Goal: Task Accomplishment & Management: Manage account settings

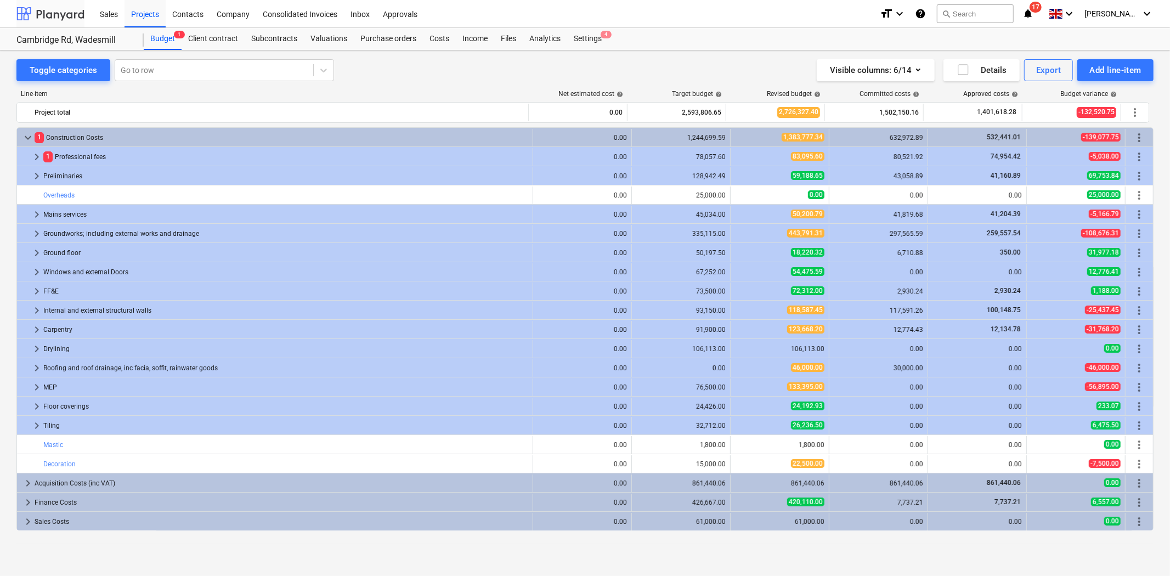
click at [66, 13] on div at bounding box center [50, 13] width 68 height 27
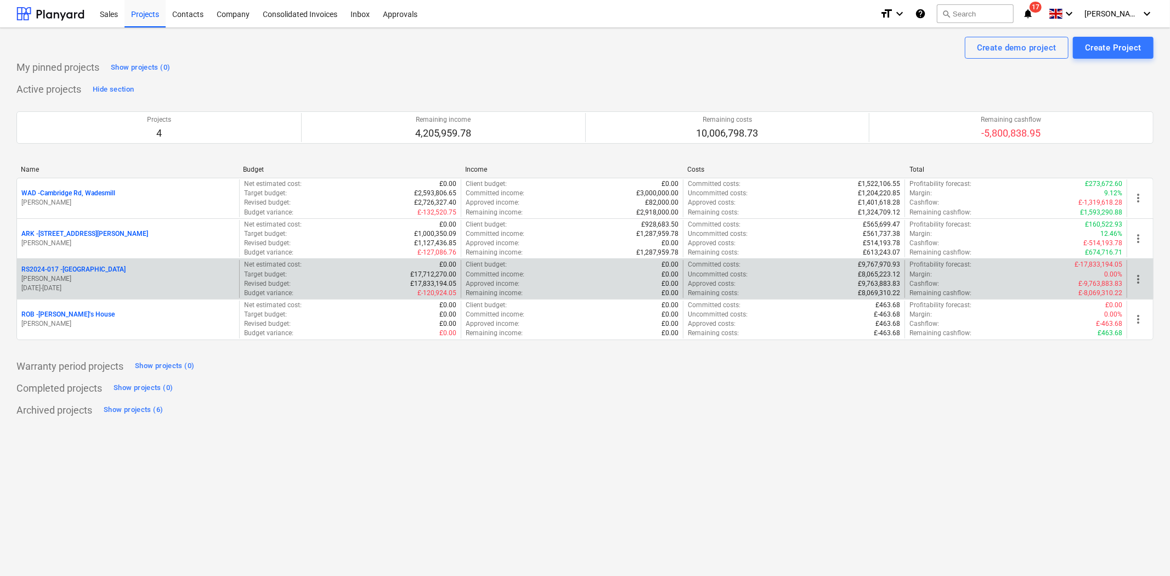
click at [89, 276] on p "[PERSON_NAME]" at bounding box center [127, 278] width 213 height 9
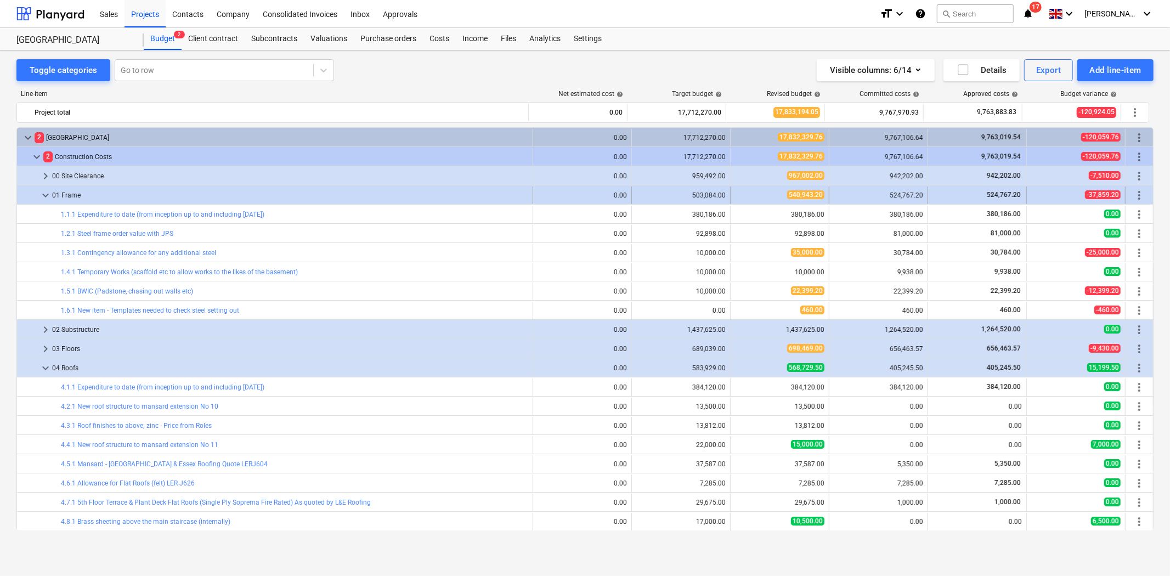
click at [44, 194] on span "keyboard_arrow_down" at bounding box center [45, 195] width 13 height 13
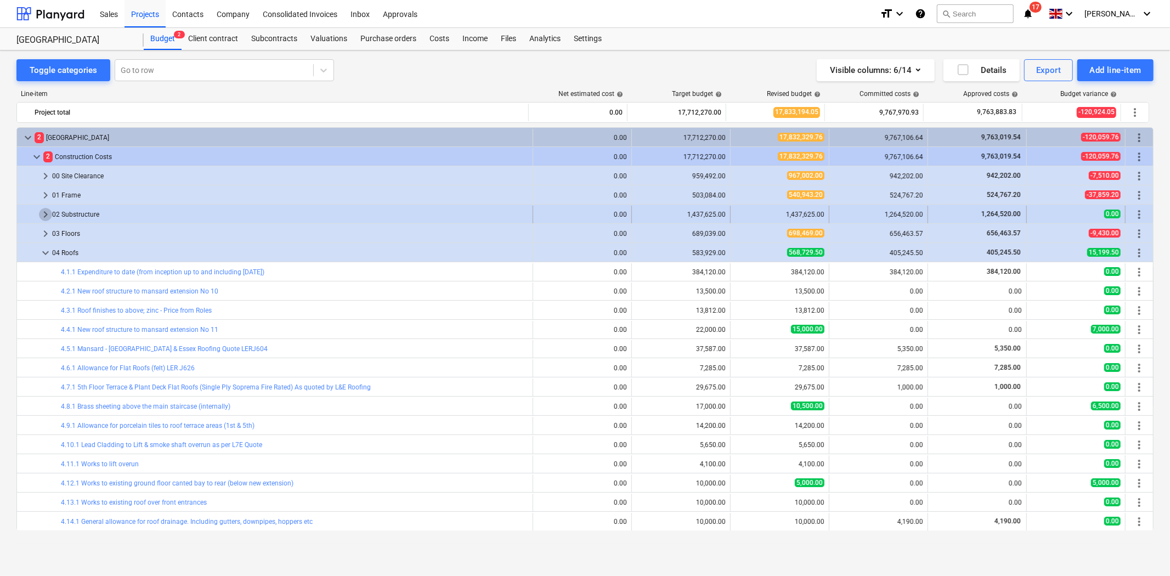
click at [44, 214] on span "keyboard_arrow_right" at bounding box center [45, 214] width 13 height 13
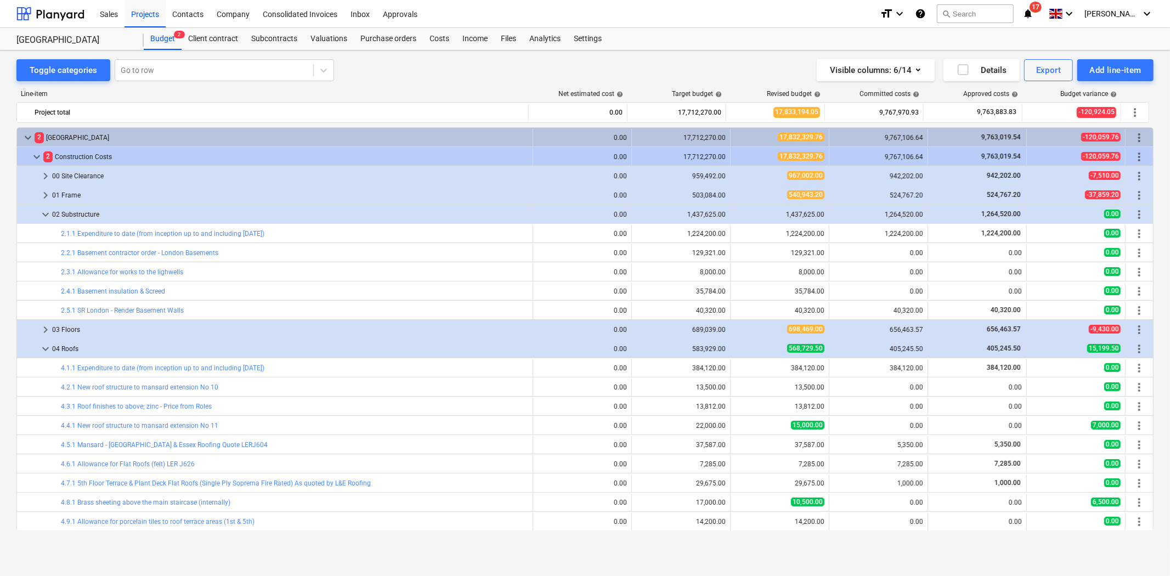
click at [44, 214] on span "keyboard_arrow_down" at bounding box center [45, 214] width 13 height 13
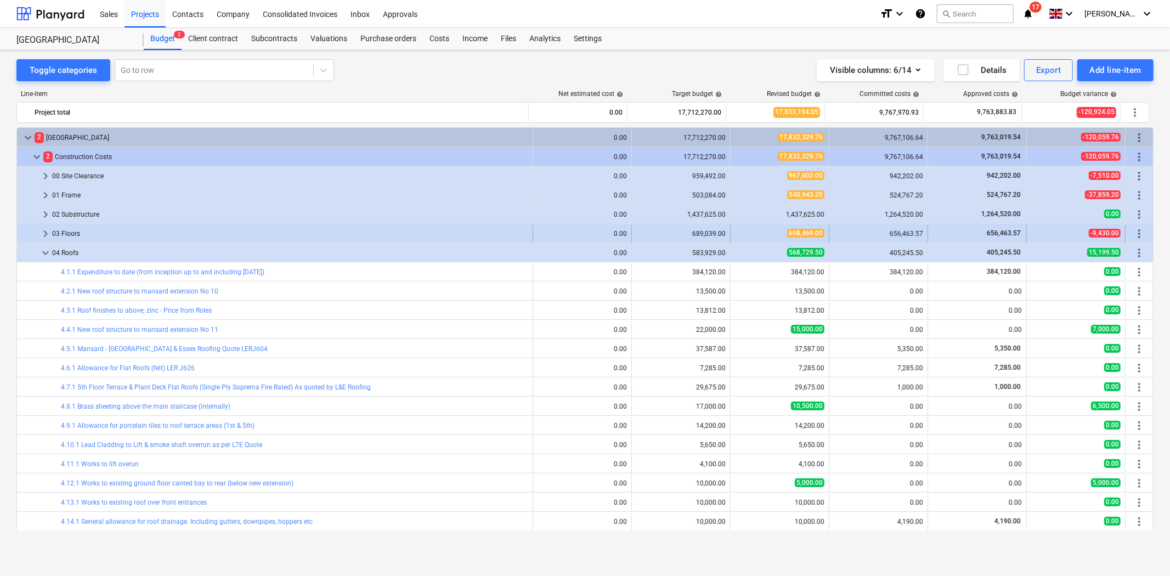
click at [41, 240] on span "keyboard_arrow_right" at bounding box center [45, 233] width 13 height 13
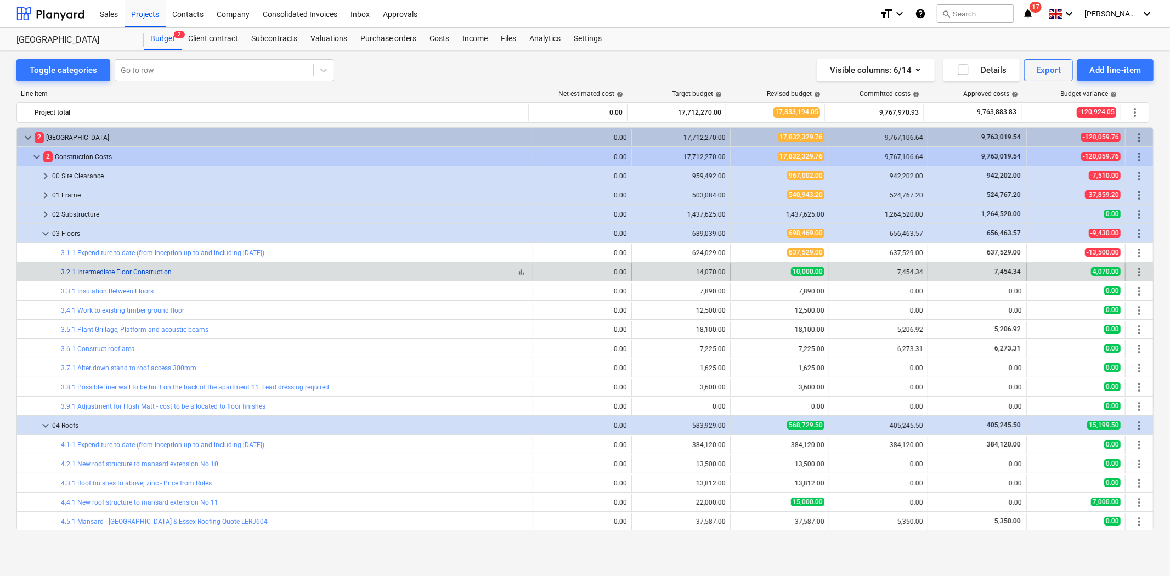
click at [137, 271] on link "3.2.1 Intermediate Floor Construction" at bounding box center [116, 272] width 111 height 8
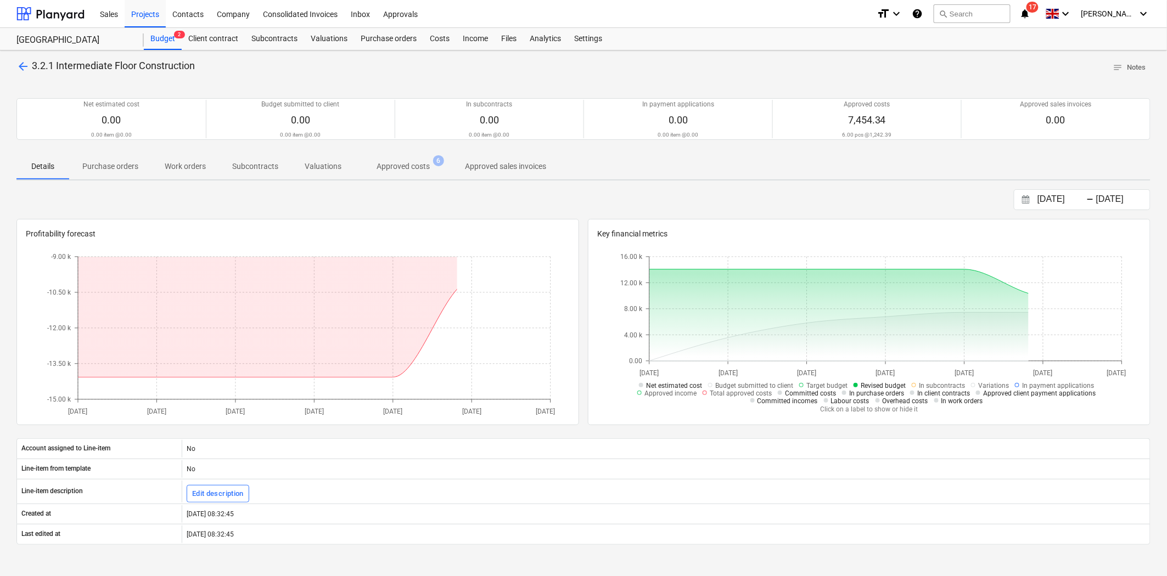
click at [419, 173] on span "Approved costs 6" at bounding box center [402, 166] width 97 height 20
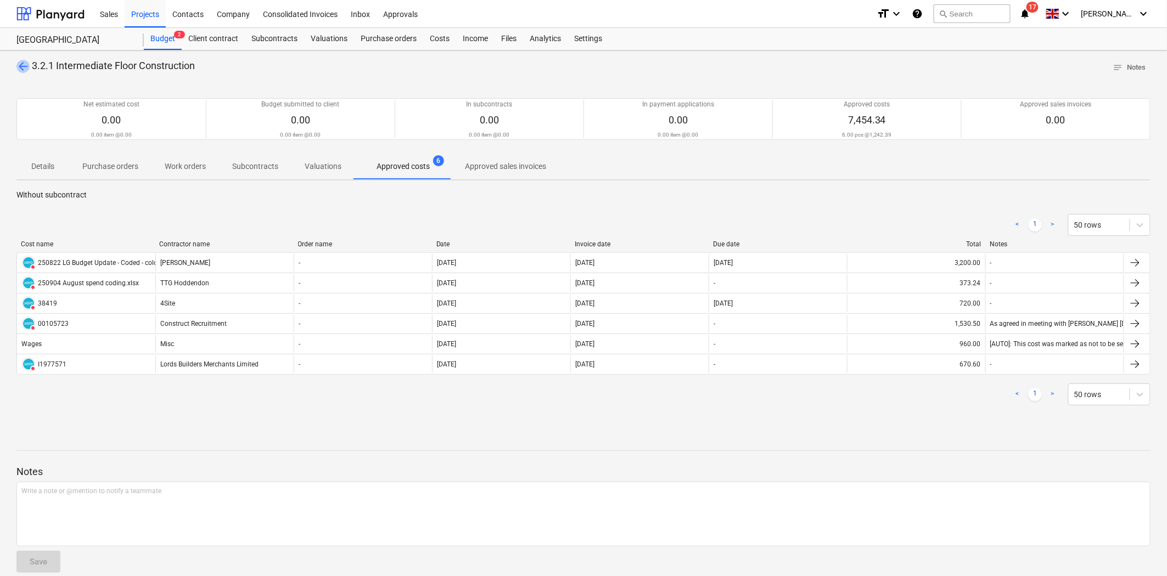
click at [24, 60] on span "arrow_back" at bounding box center [22, 66] width 13 height 13
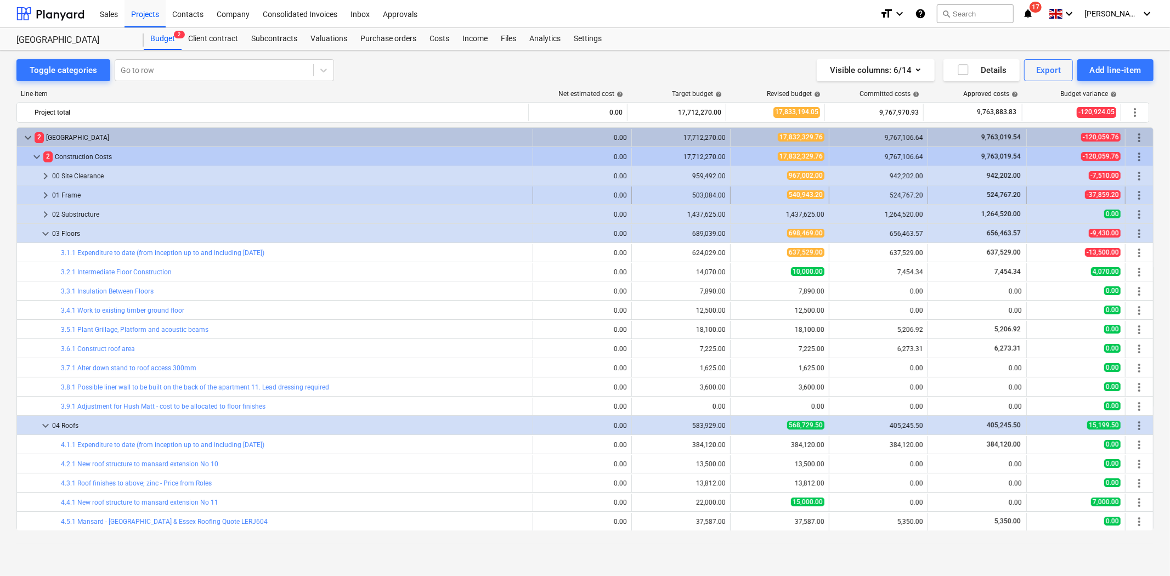
click at [44, 193] on span "keyboard_arrow_right" at bounding box center [45, 195] width 13 height 13
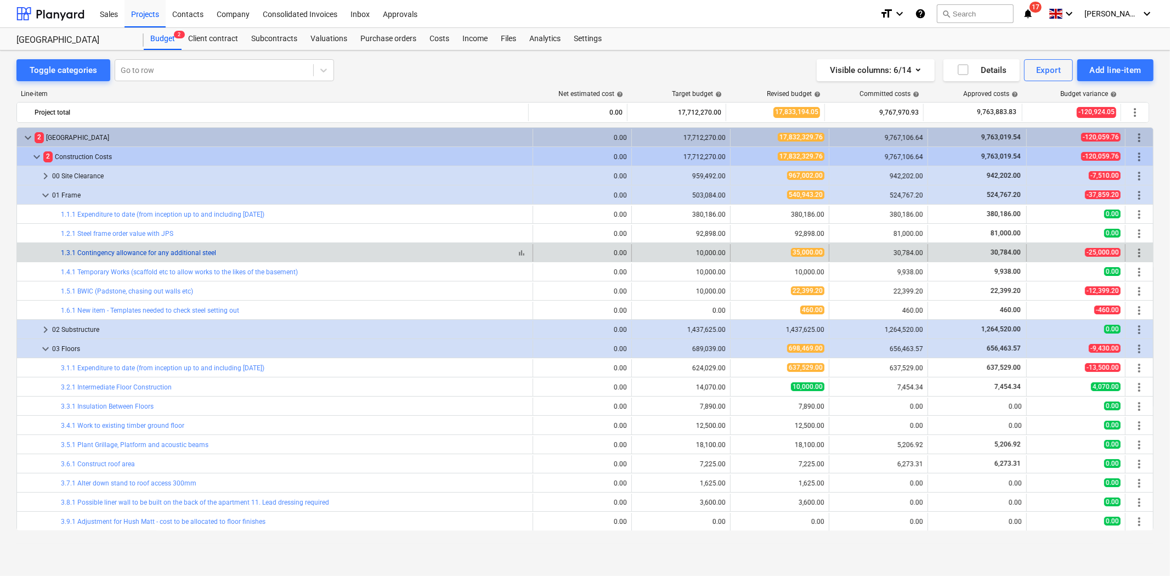
click at [187, 251] on link "1.3.1 Contingency allowance for any additional steel" at bounding box center [138, 253] width 155 height 8
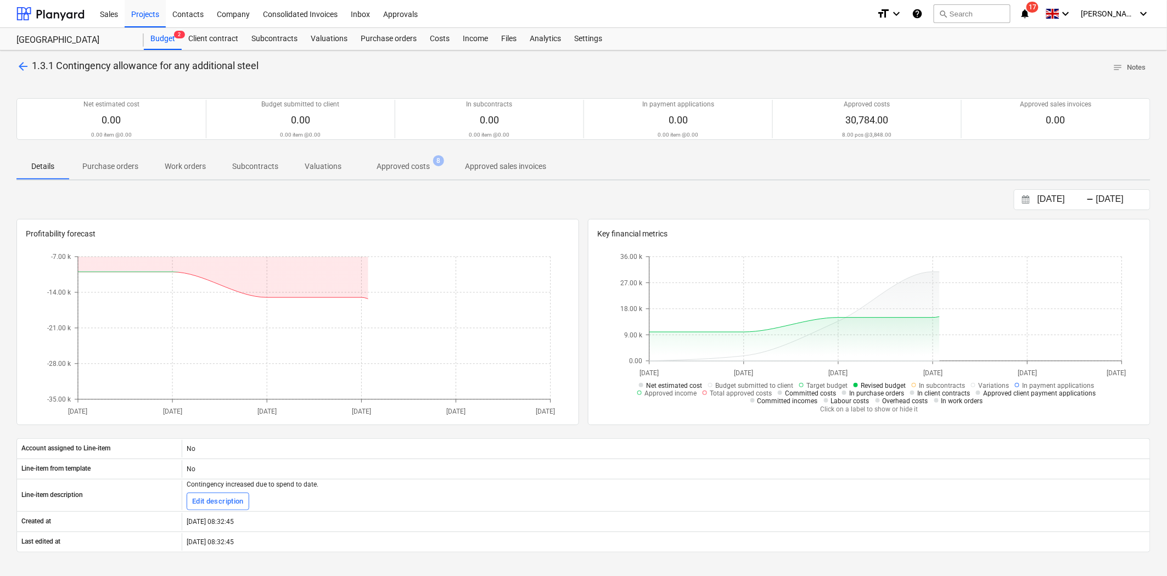
click at [424, 161] on p "Approved costs" at bounding box center [402, 167] width 53 height 12
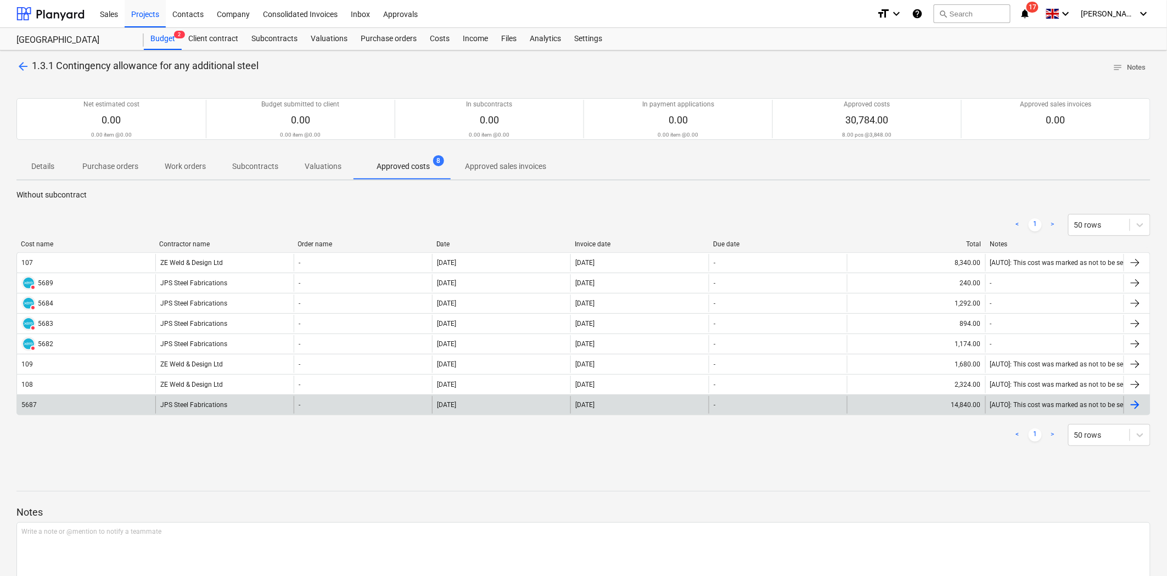
click at [1136, 403] on div at bounding box center [1134, 404] width 13 height 13
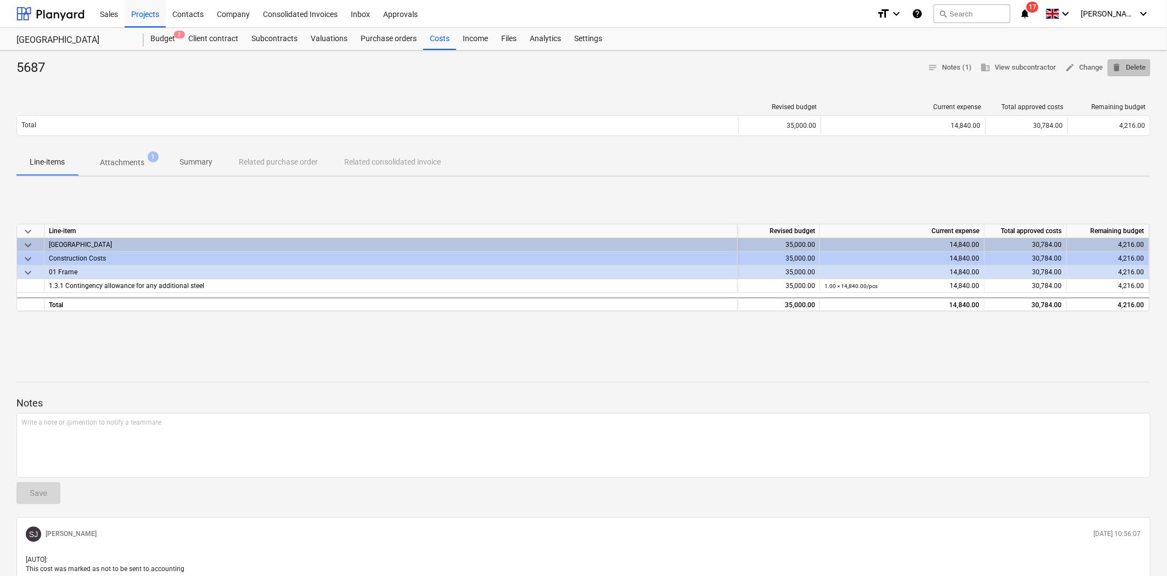
click at [1127, 66] on span "delete Delete" at bounding box center [1129, 67] width 34 height 13
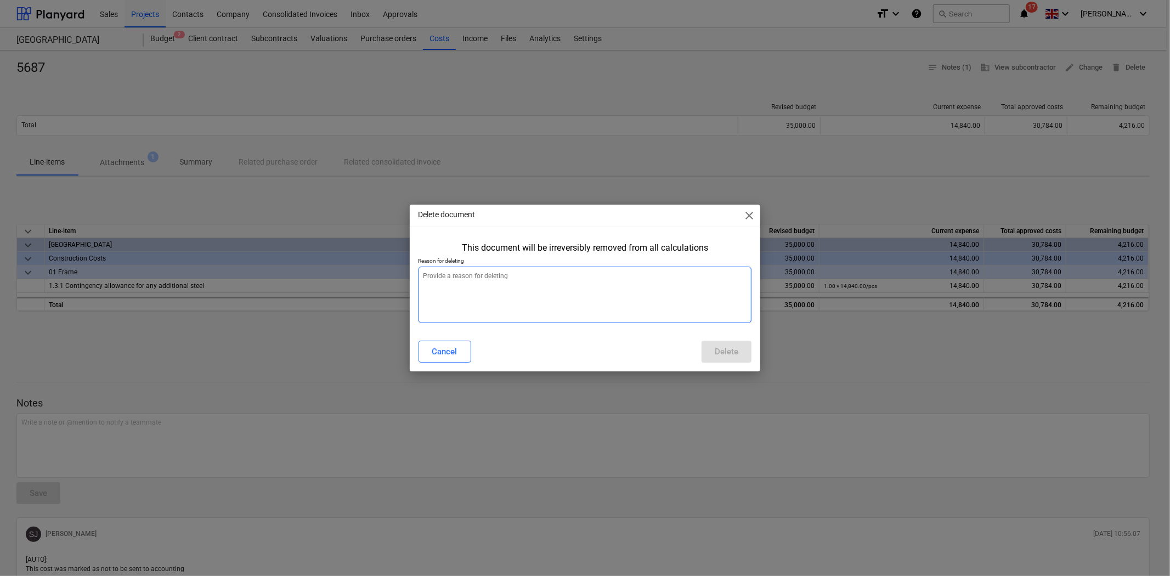
click at [504, 304] on textarea at bounding box center [586, 295] width 334 height 57
type textarea "x"
type textarea "N"
type textarea "x"
type textarea "No"
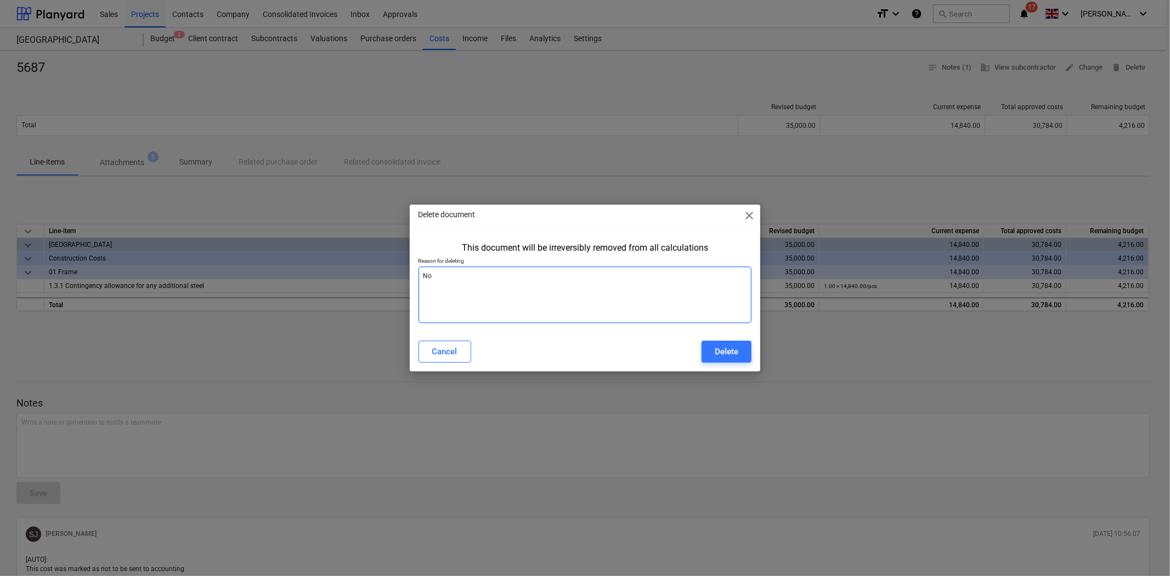
type textarea "x"
type textarea "Not"
type textarea "x"
type textarea "Not"
type textarea "x"
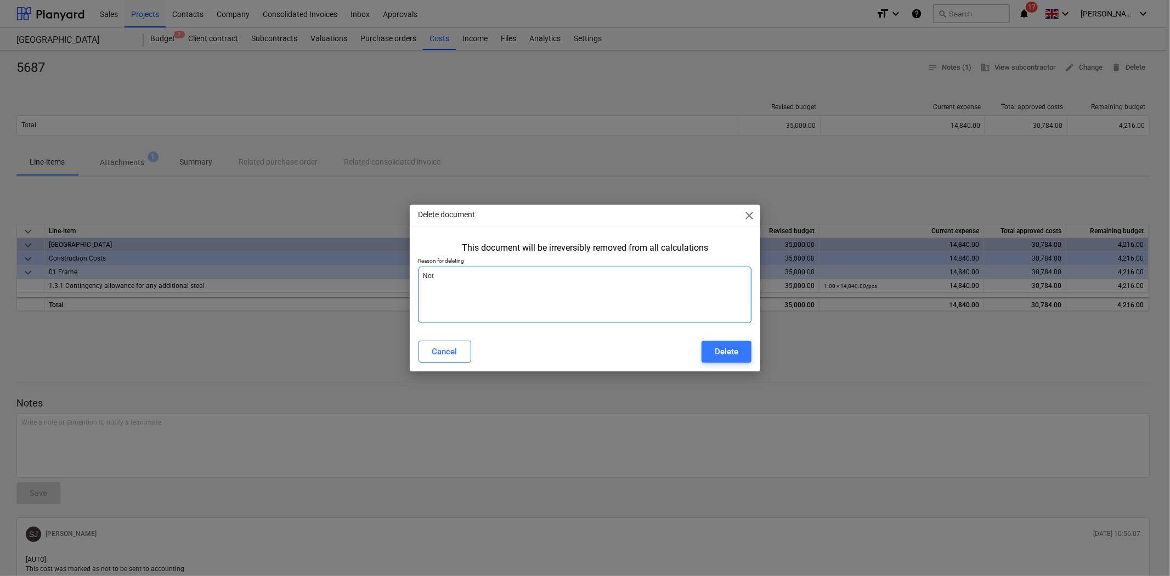
type textarea "Not a"
type textarea "x"
type textarea "Not ap"
type textarea "x"
type textarea "Not app"
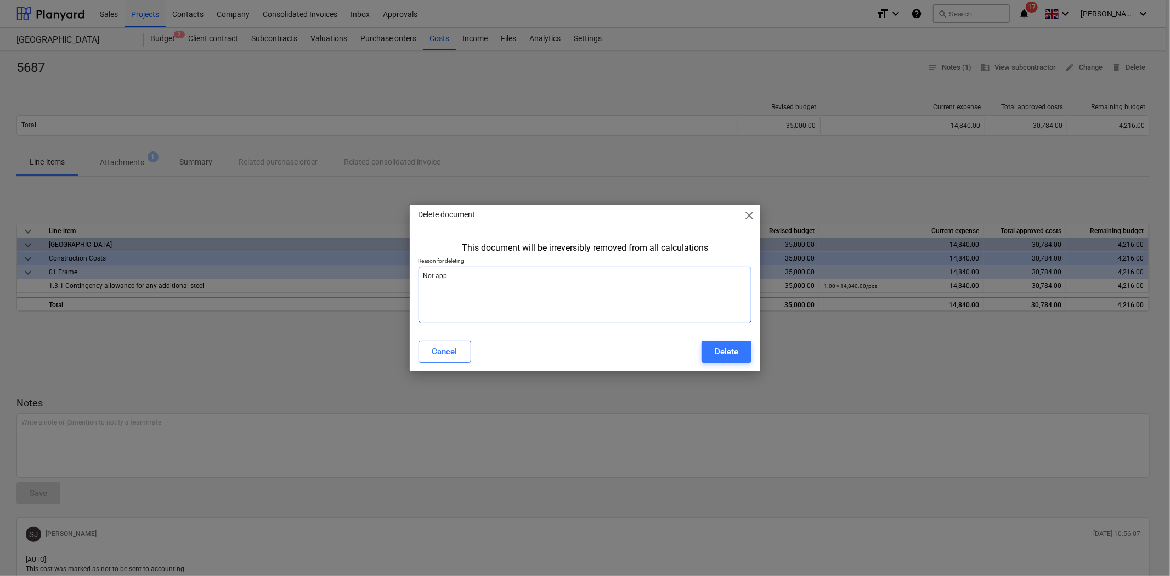
type textarea "x"
type textarea "Not appr"
type textarea "x"
type textarea "Not appro"
type textarea "x"
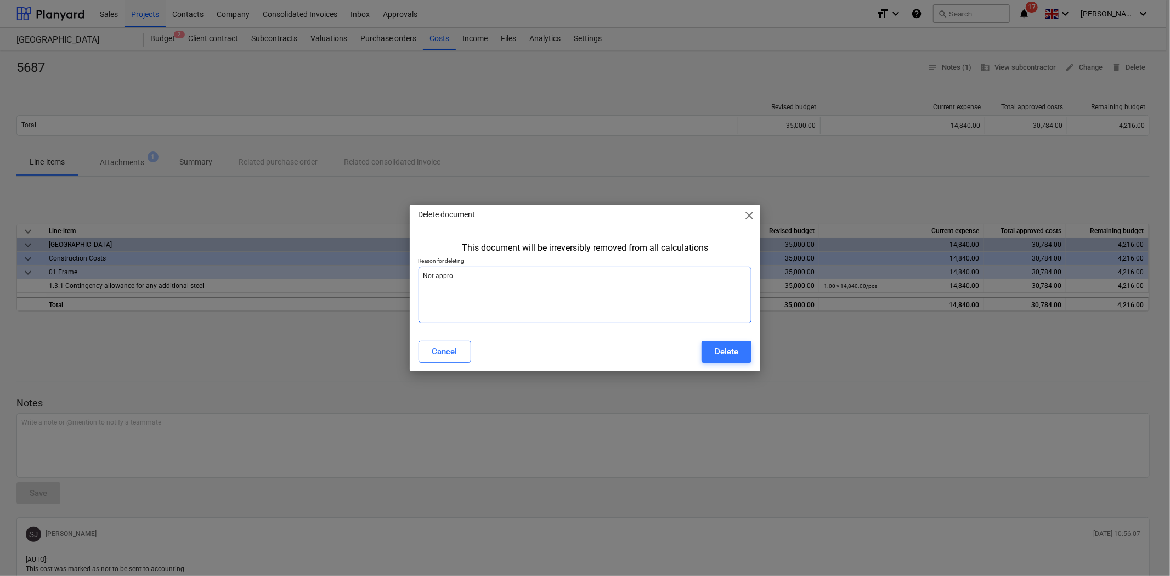
type textarea "Not approe"
type textarea "x"
type textarea "Not approev"
type textarea "x"
type textarea "Not approevd"
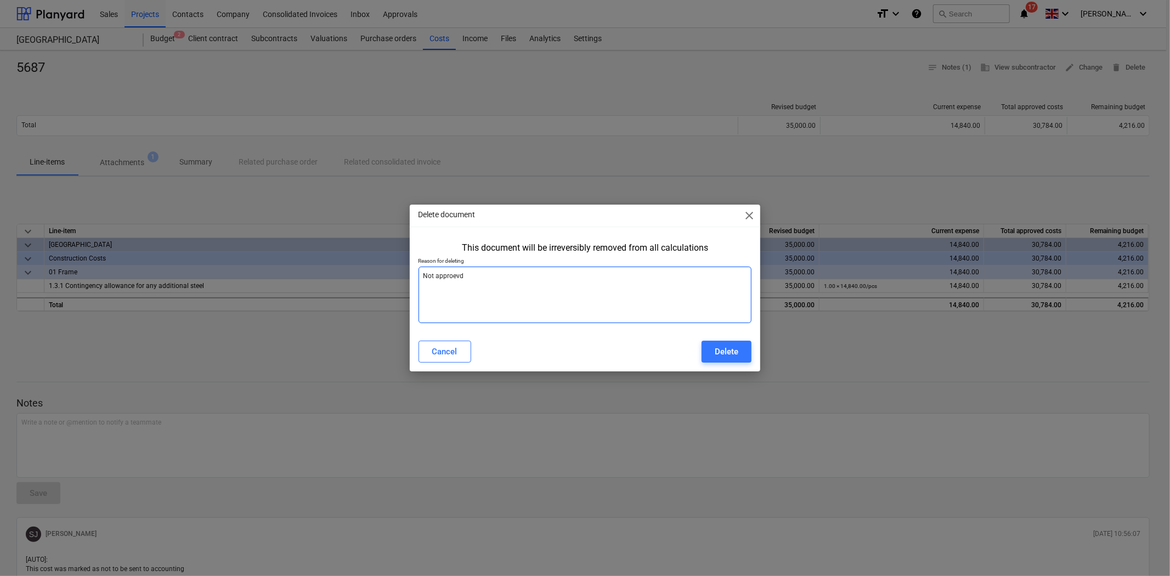
type textarea "x"
type textarea "Not approevd"
type textarea "x"
type textarea "Not approevd"
type textarea "x"
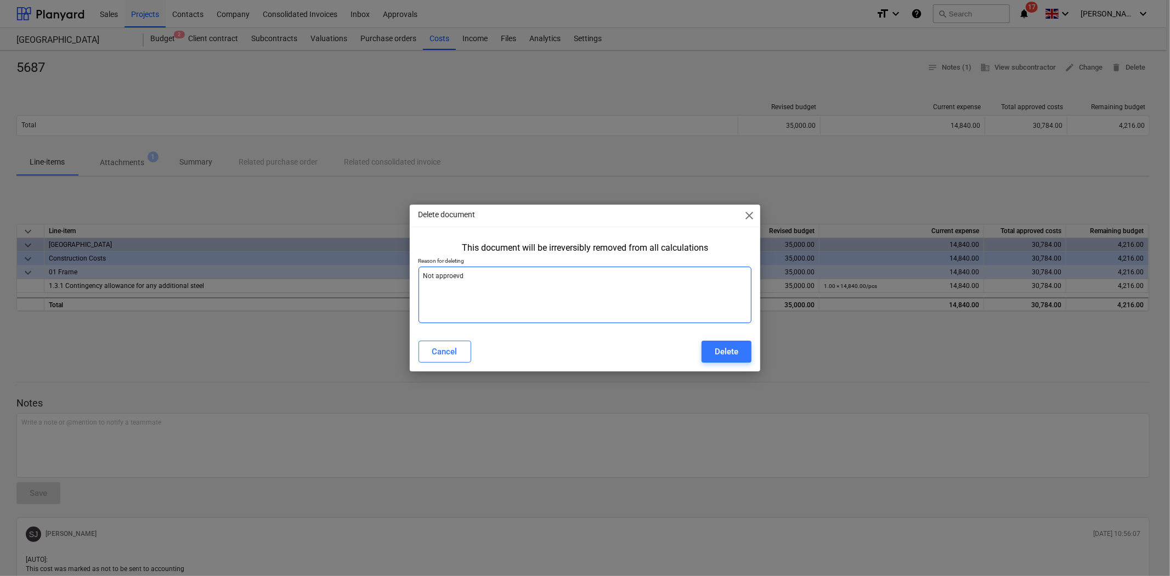
type textarea "Not approev"
type textarea "x"
type textarea "Not approe"
type textarea "x"
type textarea "Not appro"
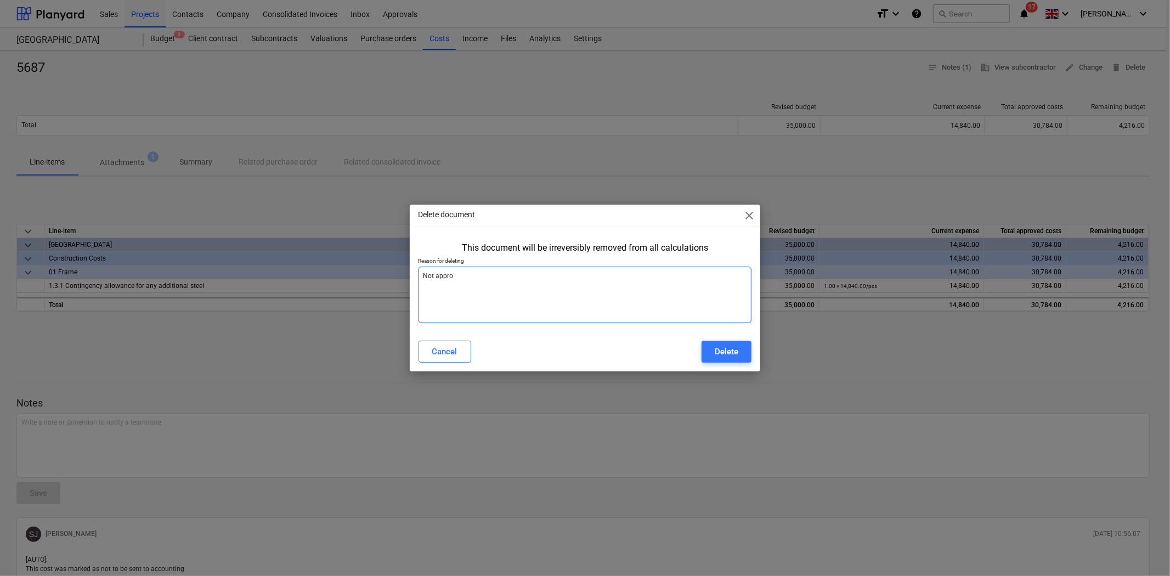
type textarea "x"
type textarea "Not approv"
type textarea "x"
type textarea "Not approve"
type textarea "x"
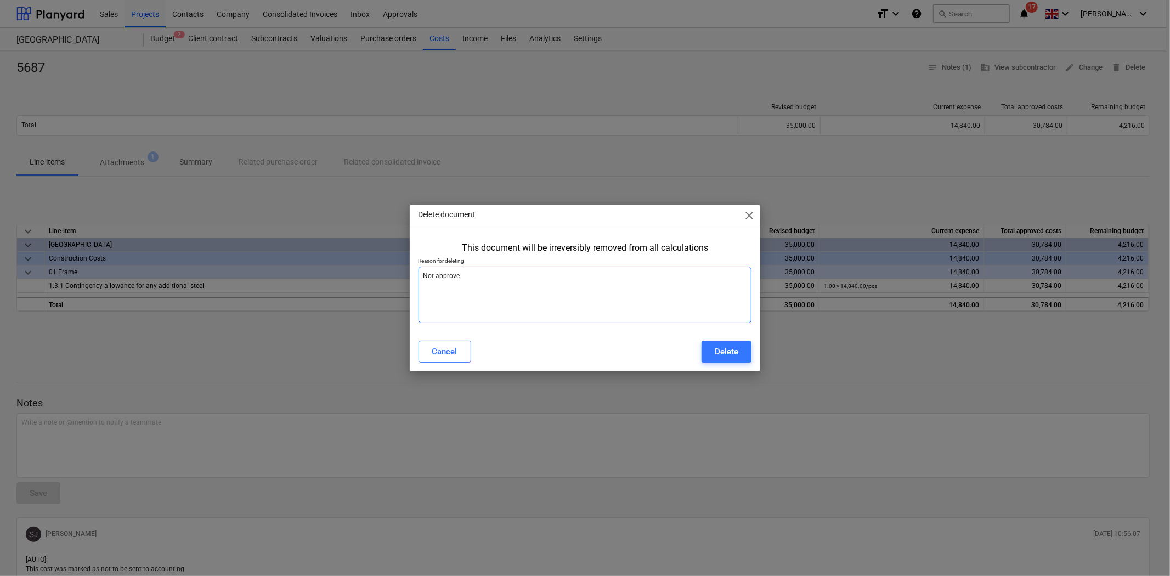
type textarea "Not approved"
type textarea "x"
type textarea "Not approved"
click at [712, 351] on button "Delete" at bounding box center [727, 352] width 50 height 22
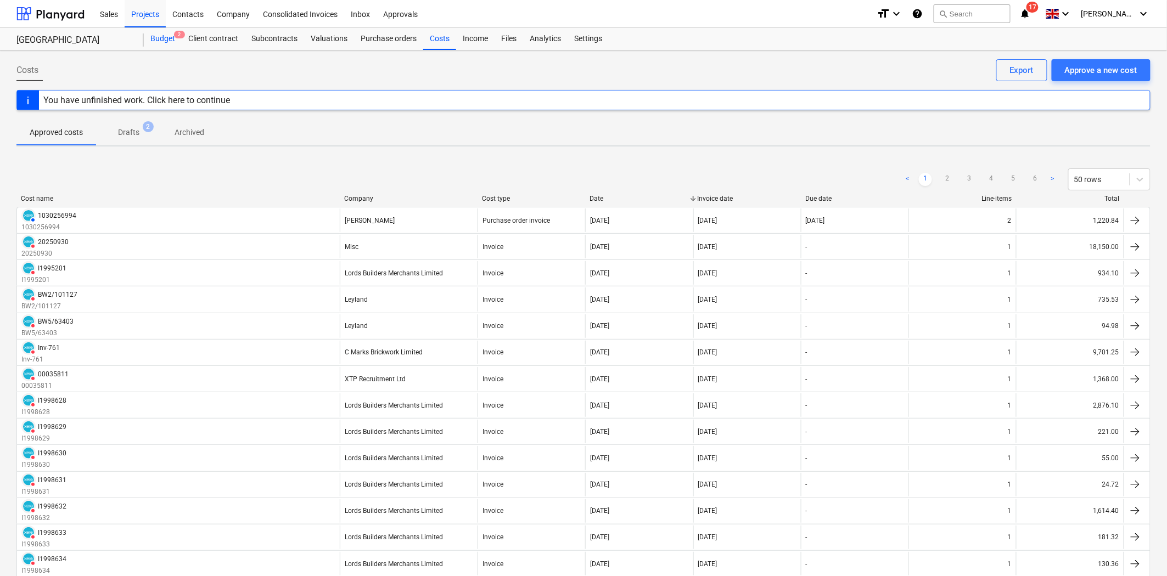
click at [160, 41] on div "Budget 2" at bounding box center [163, 39] width 38 height 22
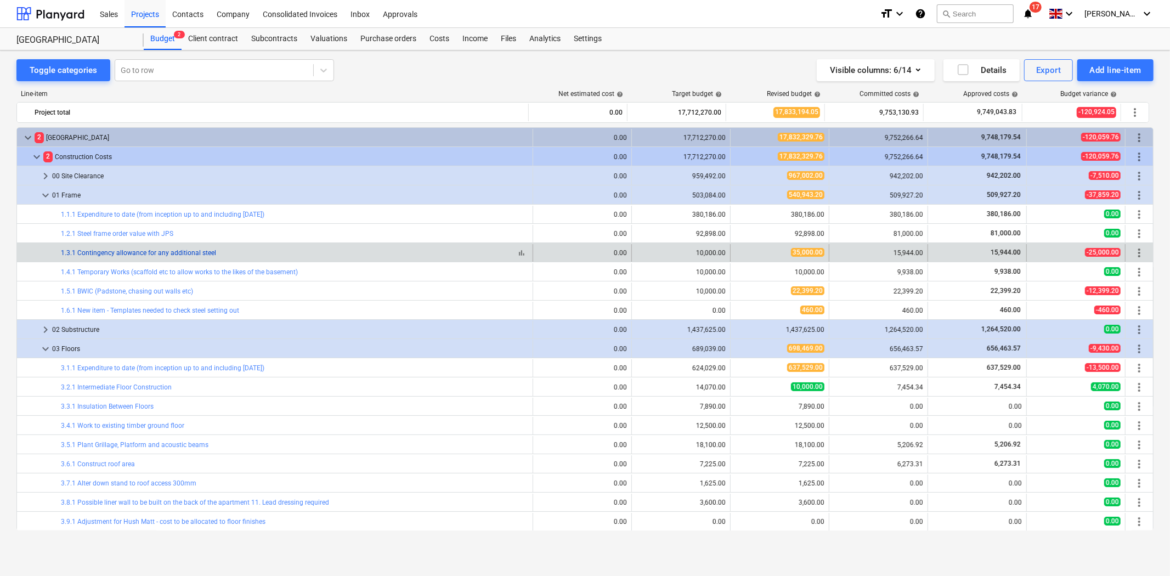
click at [185, 253] on link "1.3.1 Contingency allowance for any additional steel" at bounding box center [138, 253] width 155 height 8
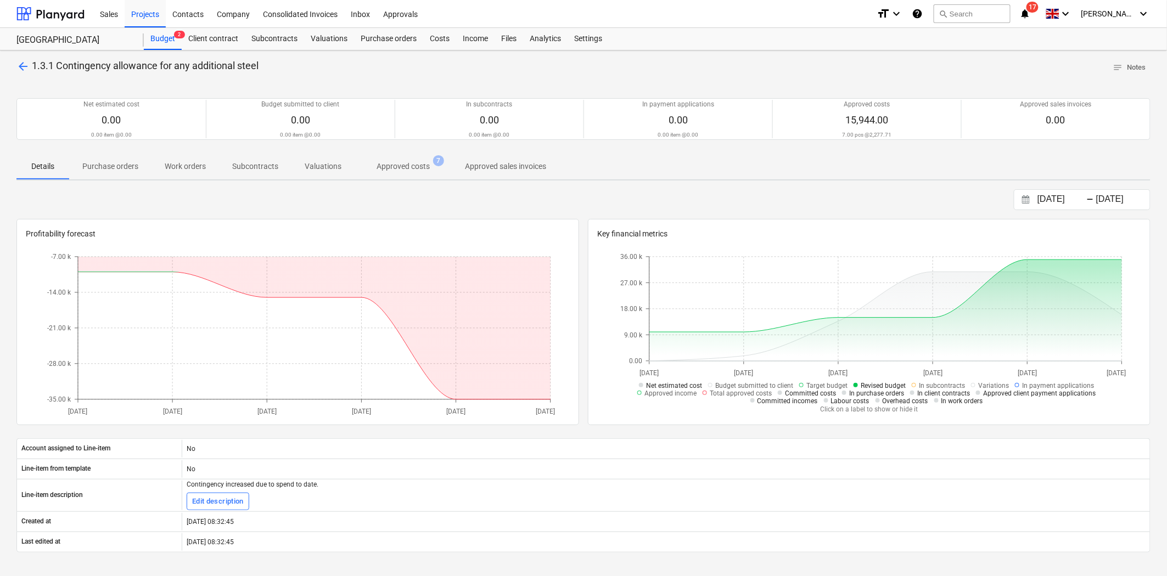
click at [401, 175] on span "Approved costs 7" at bounding box center [402, 166] width 97 height 20
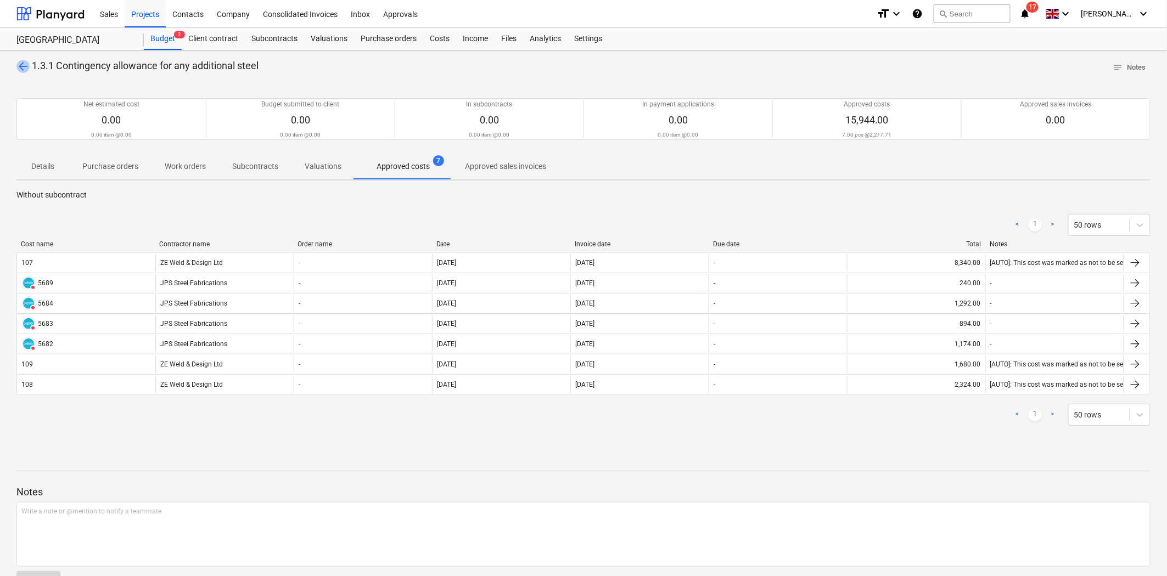
click at [20, 69] on span "arrow_back" at bounding box center [22, 66] width 13 height 13
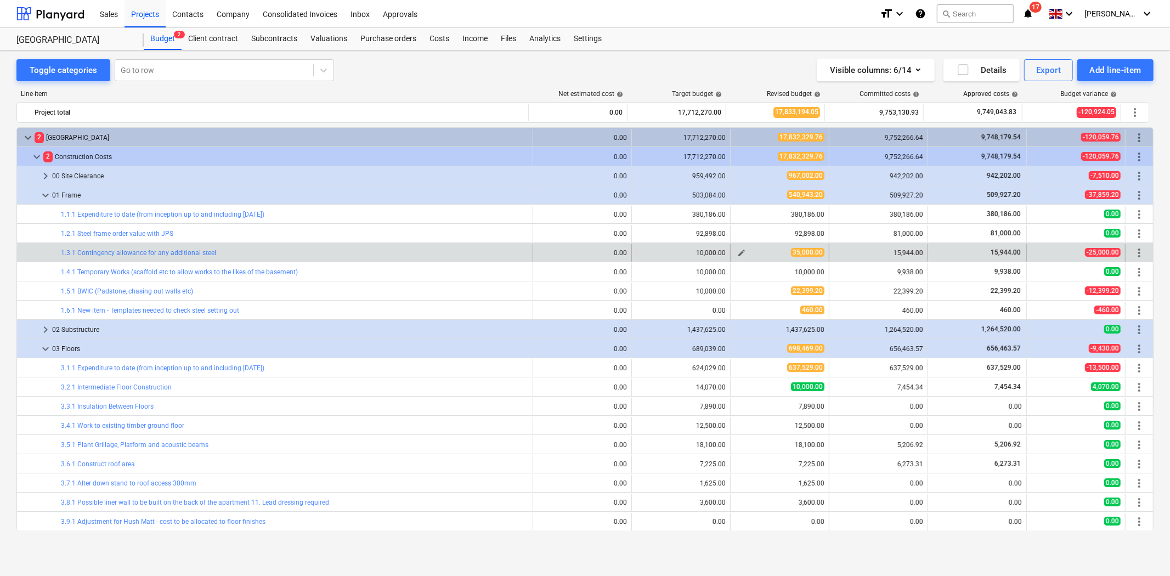
click at [738, 254] on span "edit" at bounding box center [742, 253] width 9 height 9
type textarea "x"
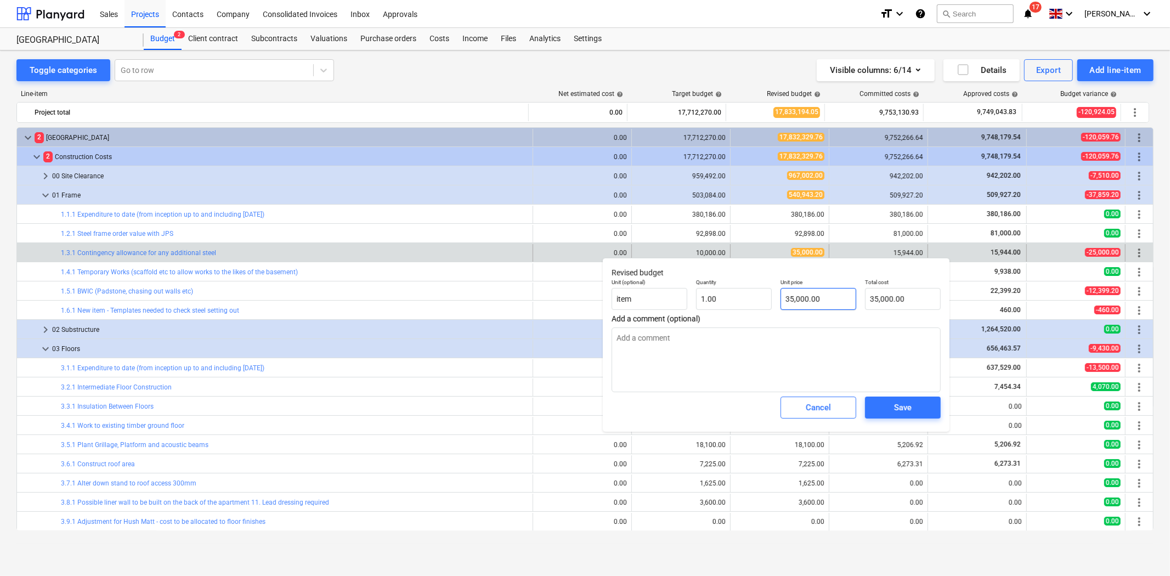
type input "35000"
drag, startPoint x: 836, startPoint y: 295, endPoint x: 787, endPoint y: 294, distance: 48.3
click at [787, 294] on input "35000" at bounding box center [819, 299] width 76 height 22
type textarea "x"
type input "2"
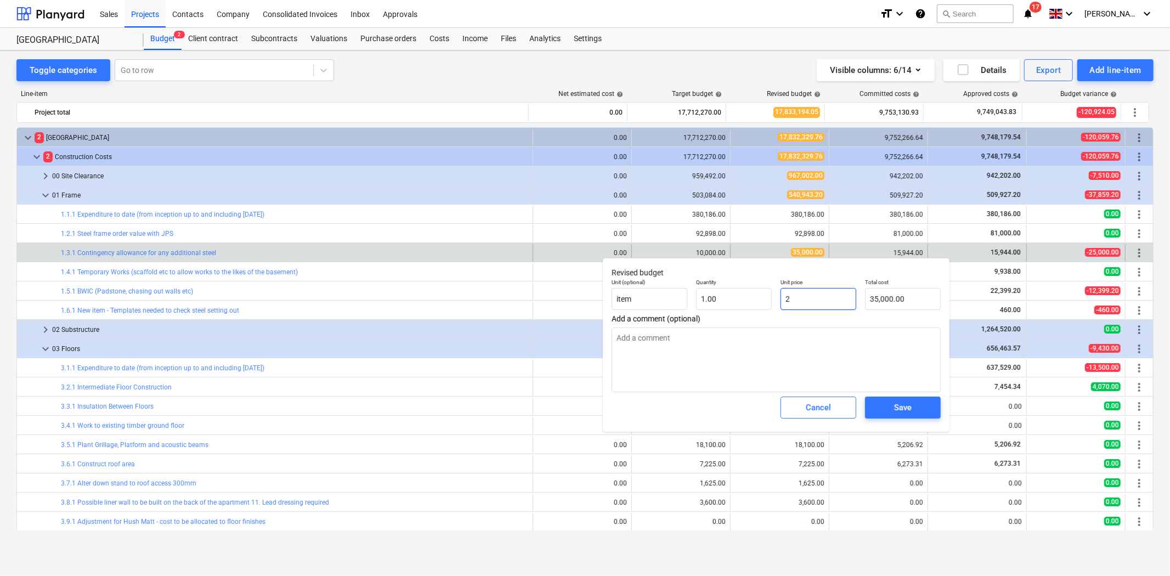
type input "2.00"
type textarea "x"
type input "25"
type input "25.00"
type textarea "x"
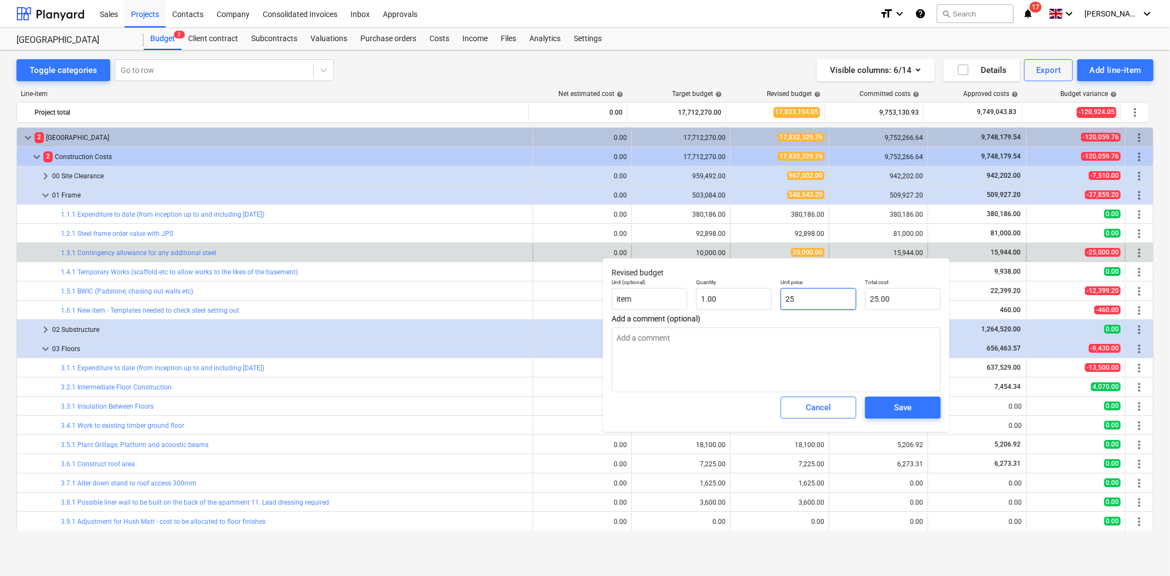
type input "250"
type input "250.00"
type textarea "x"
type input "2500"
type input "2,500.00"
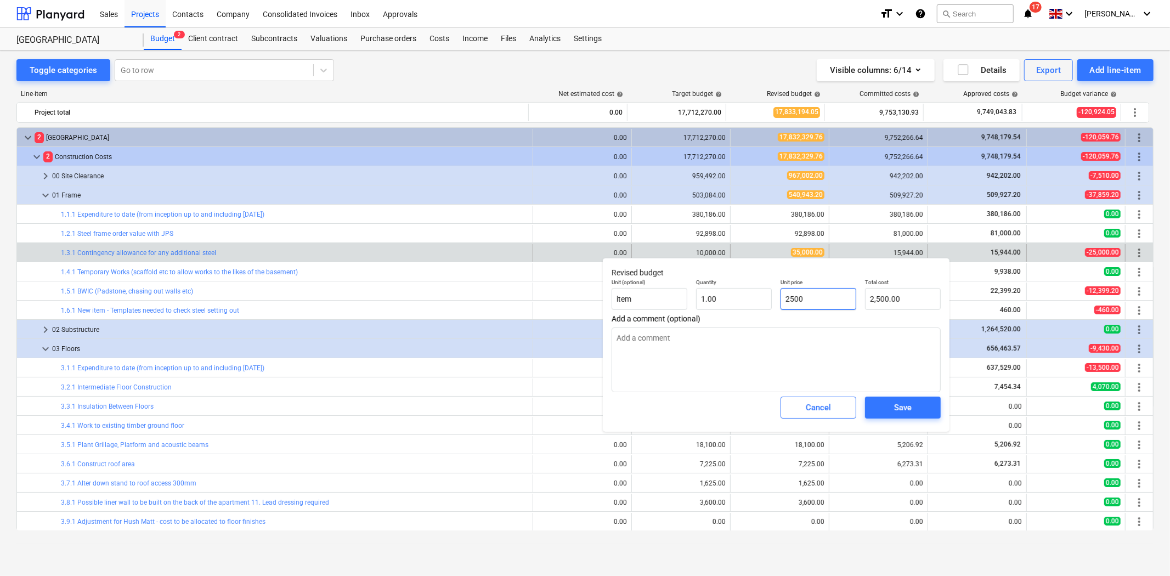
type textarea "x"
type input "25000"
type input "25,000.00"
click at [911, 412] on div "Save" at bounding box center [903, 408] width 18 height 14
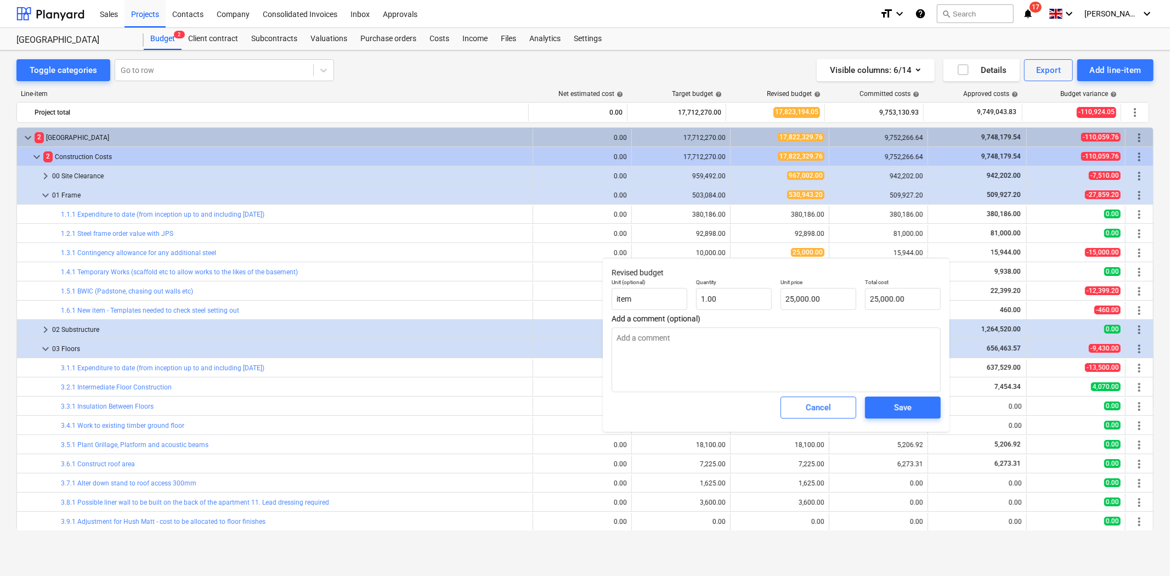
type textarea "x"
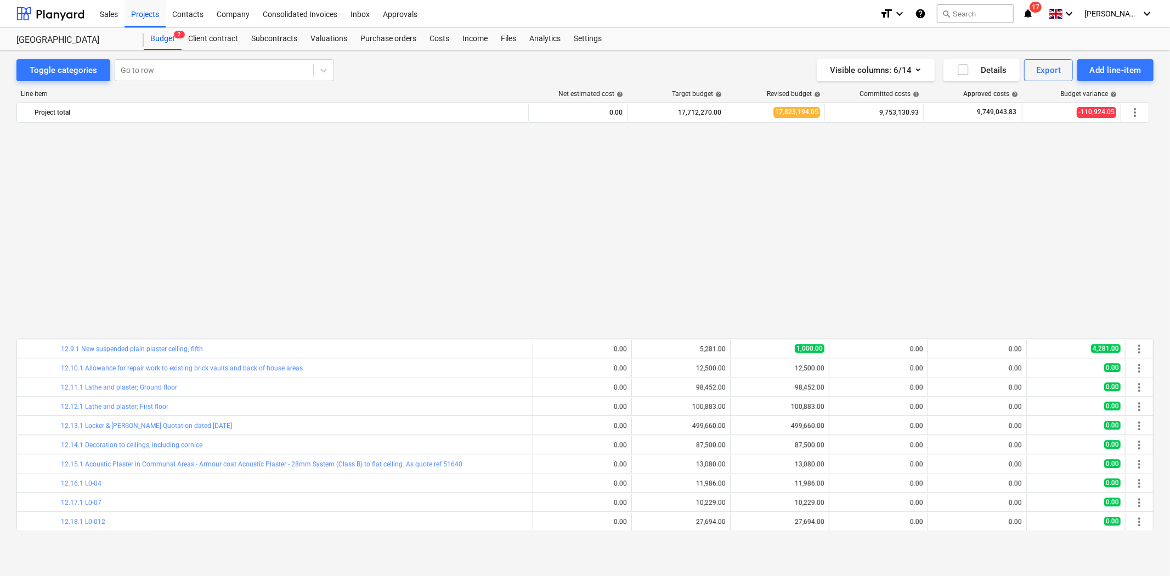
scroll to position [2708, 0]
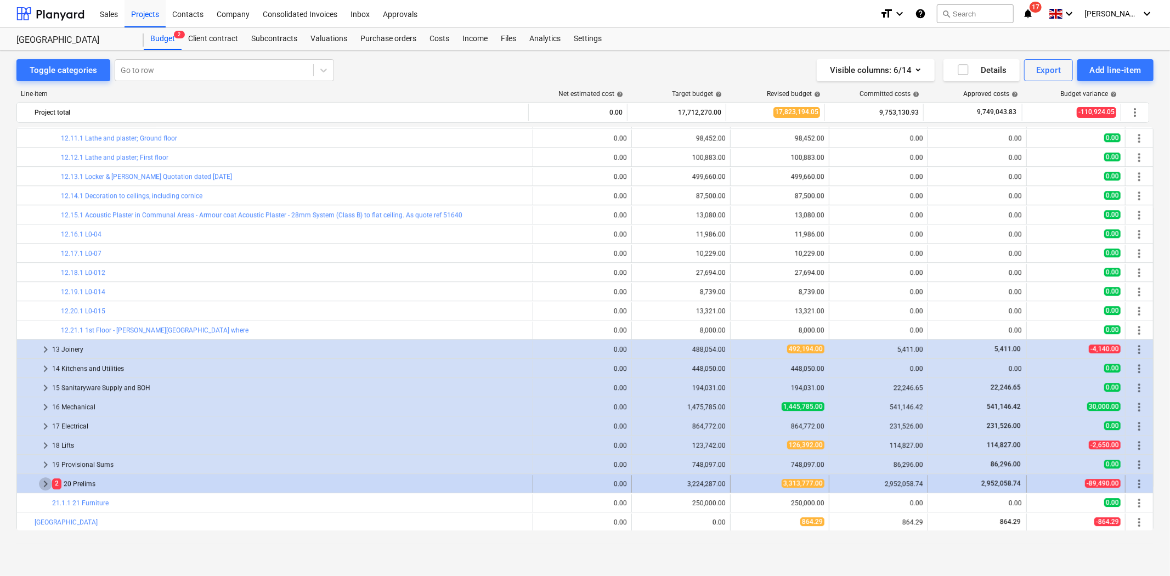
click at [40, 480] on span "keyboard_arrow_right" at bounding box center [45, 483] width 13 height 13
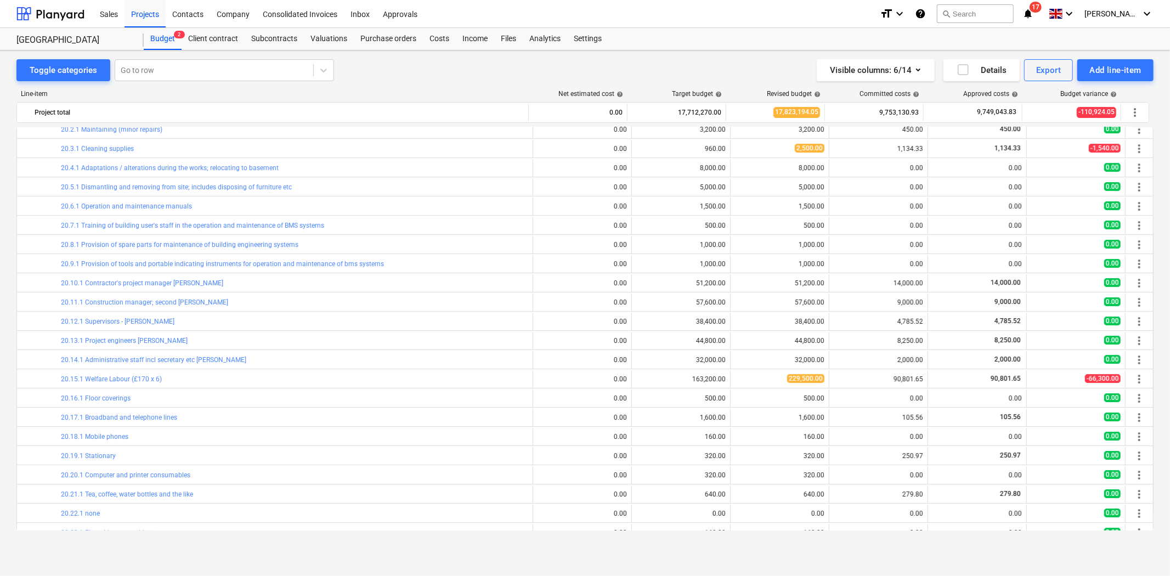
scroll to position [3103, 0]
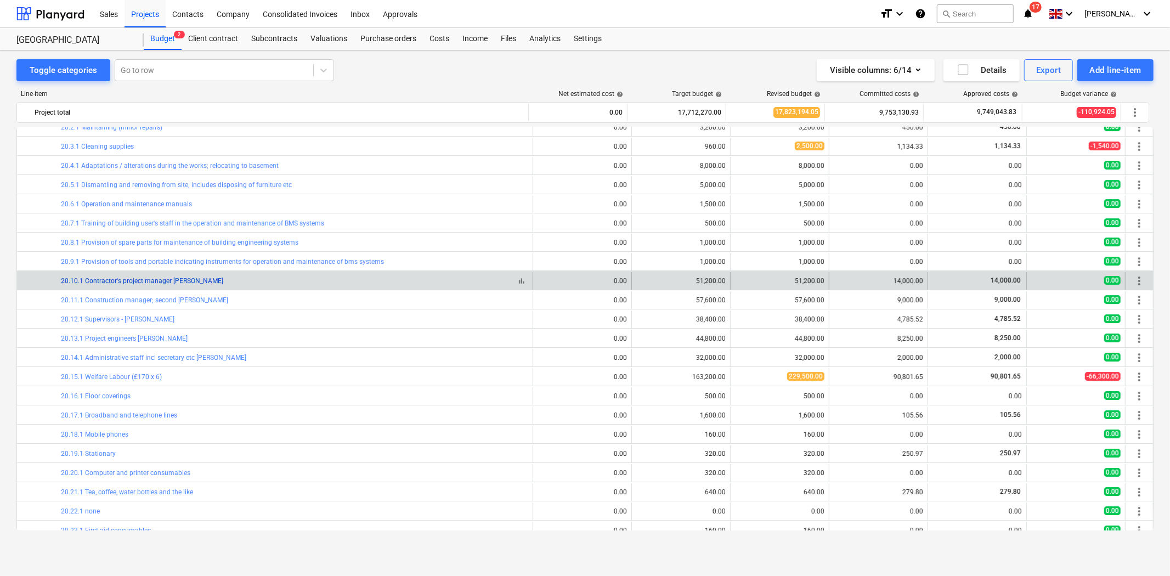
click at [171, 281] on link "20.10.1 Contractor's project manager [PERSON_NAME]" at bounding box center [142, 281] width 162 height 8
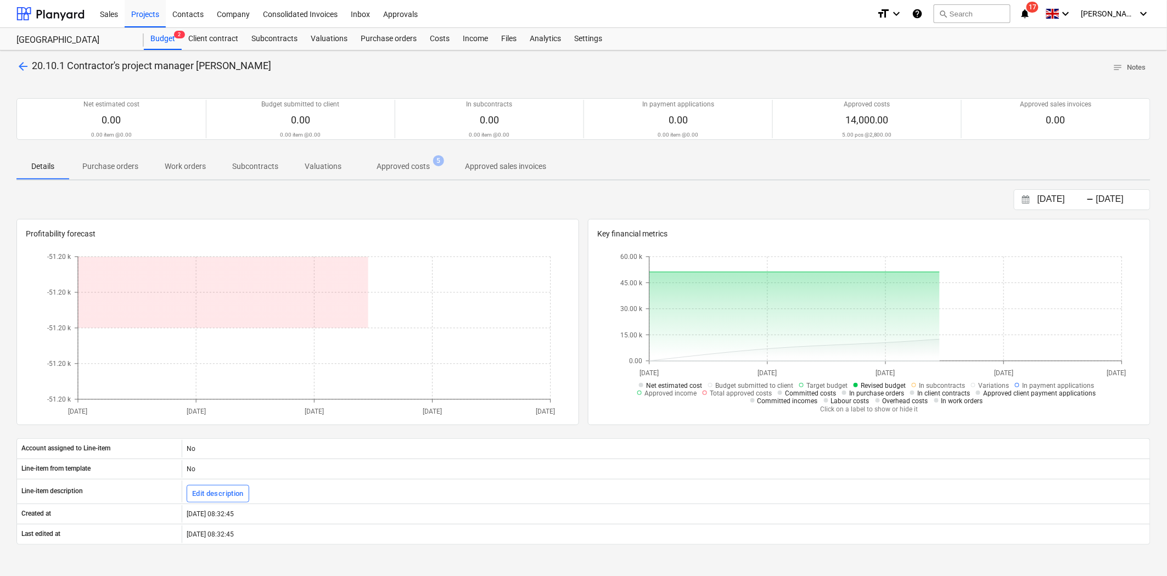
click at [390, 165] on p "Approved costs" at bounding box center [402, 167] width 53 height 12
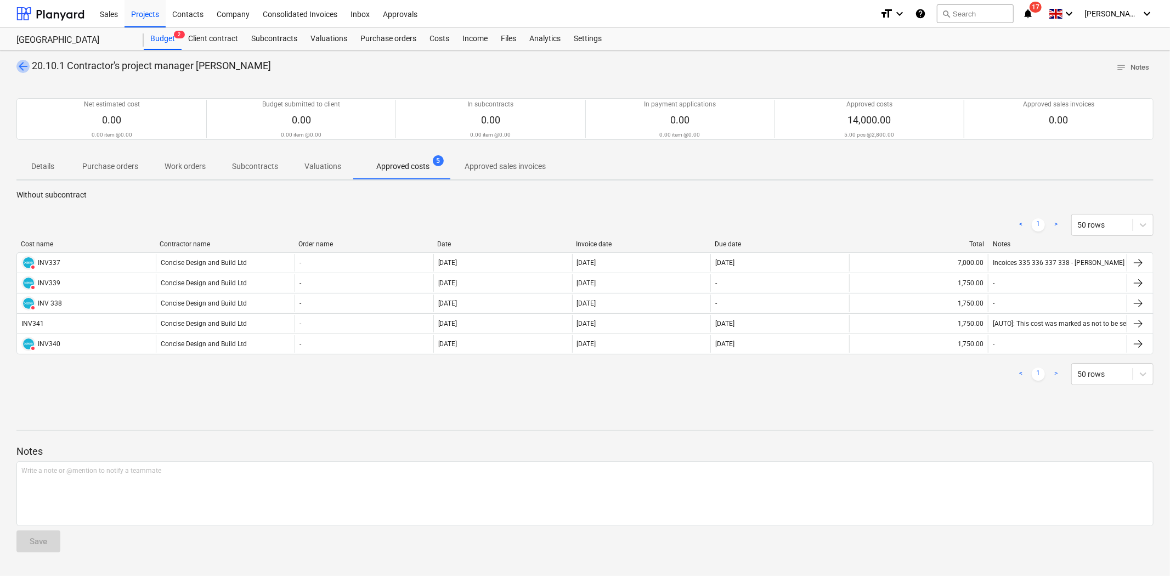
click at [20, 60] on span "arrow_back" at bounding box center [22, 66] width 13 height 13
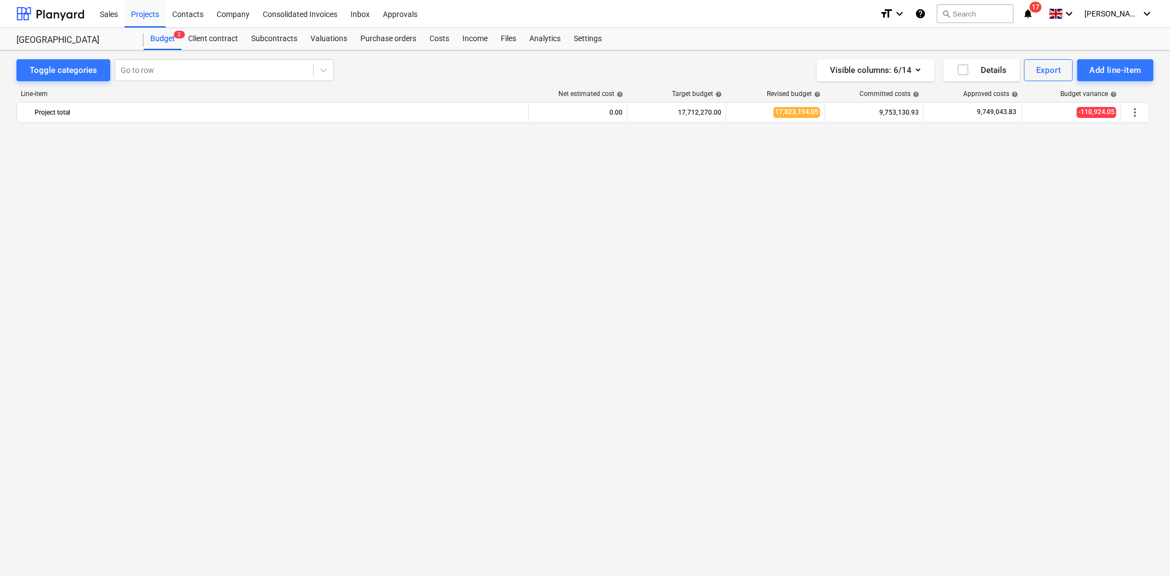
scroll to position [2676, 0]
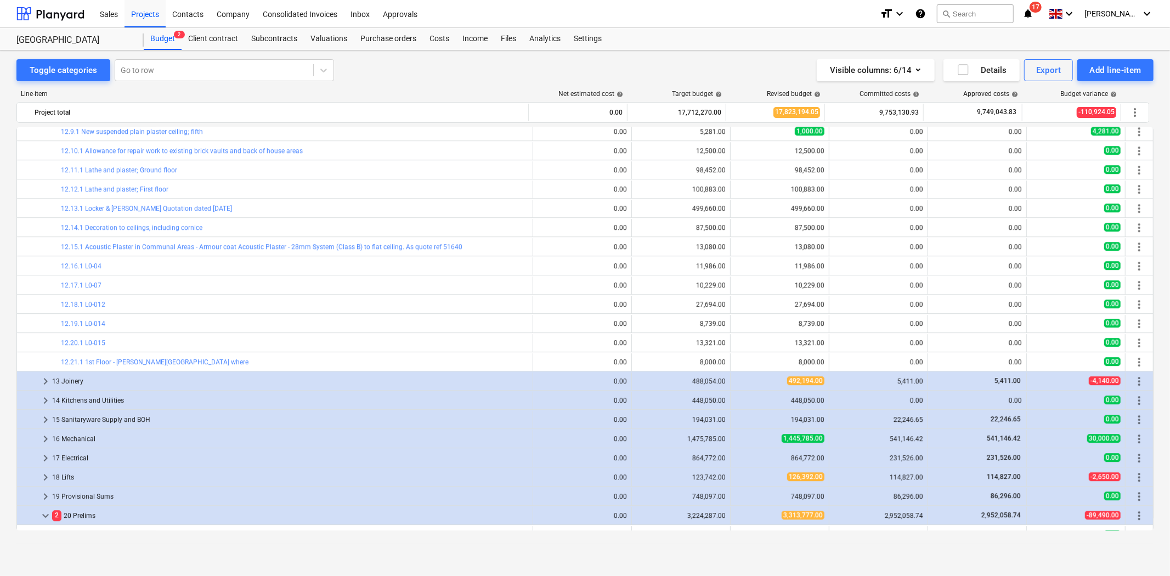
drag, startPoint x: 1154, startPoint y: 386, endPoint x: 1151, endPoint y: 155, distance: 230.5
click at [1151, 155] on div "Toggle categories Go to row Visible columns : 6/14 Details Export Add line-item…" at bounding box center [585, 301] width 1170 height 502
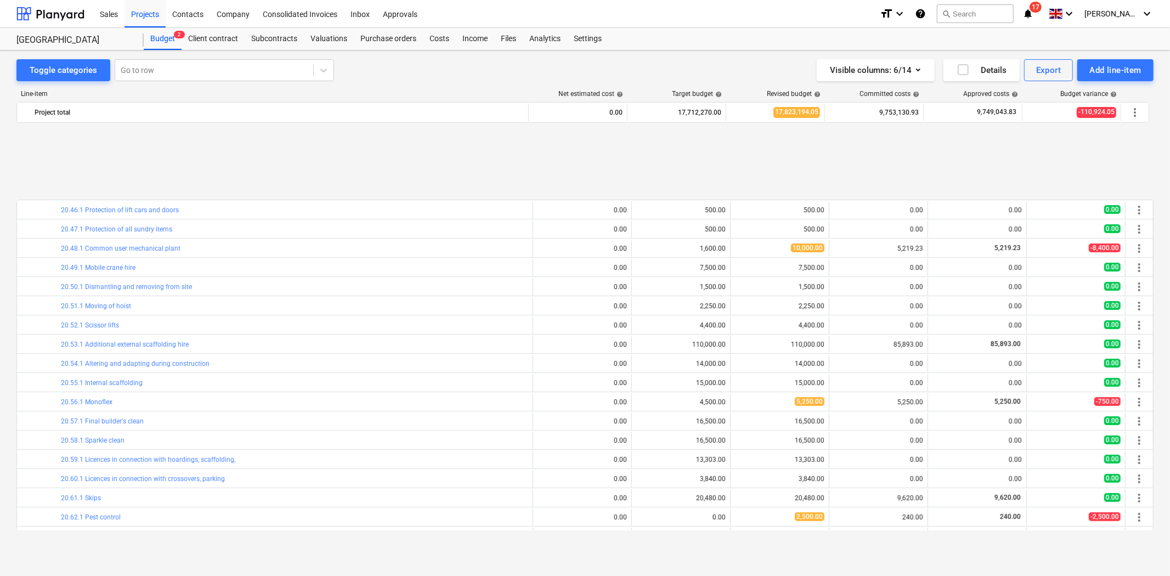
scroll to position [3956, 0]
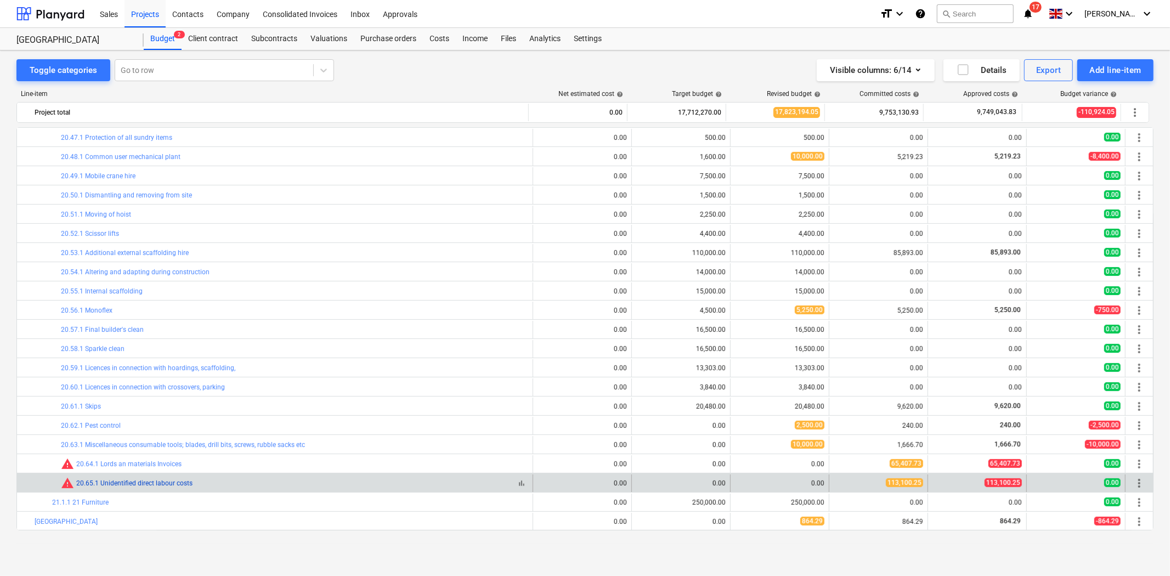
click at [157, 481] on link "20.65.1 Unidentified direct labour costs" at bounding box center [134, 484] width 116 height 8
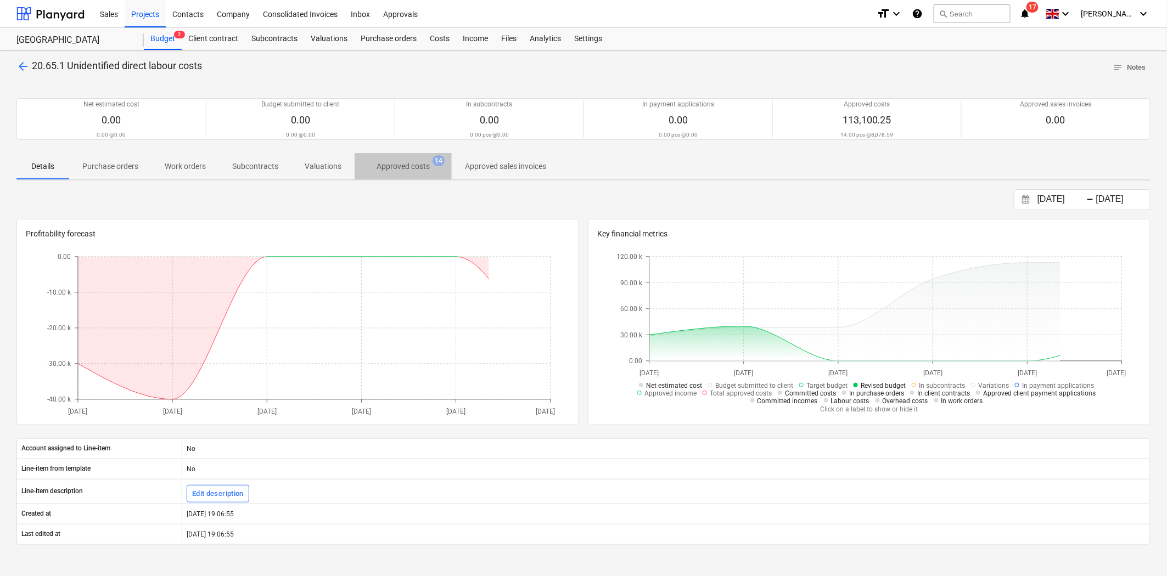
click at [412, 166] on p "Approved costs" at bounding box center [402, 167] width 53 height 12
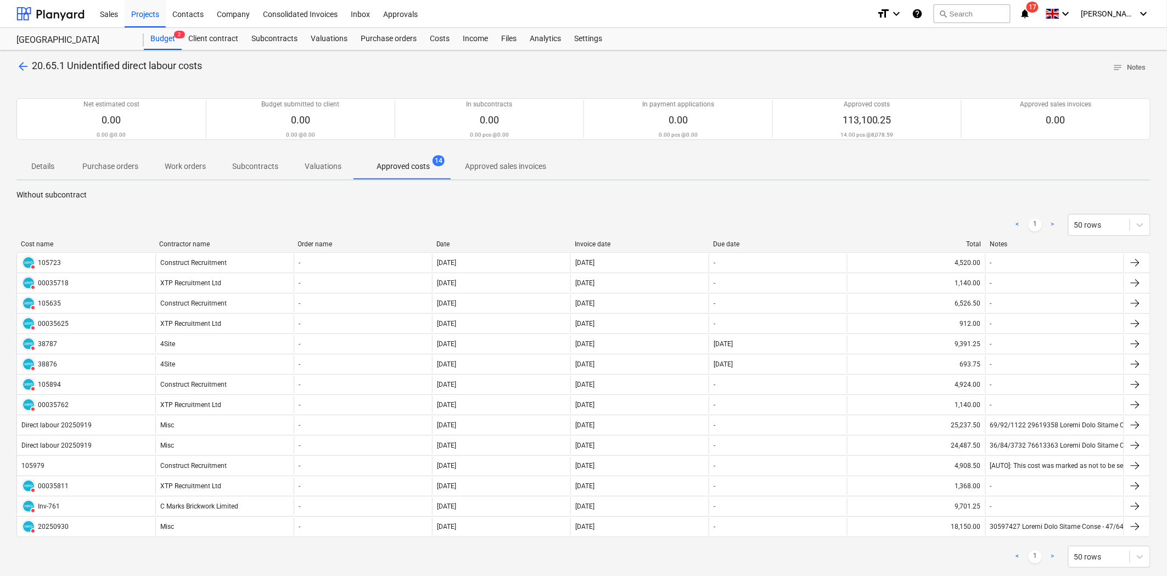
click at [9, 66] on div "arrow_back 20.65.1 Unidentified direct labour costs notes Notes Net estimated c…" at bounding box center [583, 401] width 1167 height 702
click at [28, 63] on span "arrow_back" at bounding box center [22, 66] width 13 height 13
